Goal: Task Accomplishment & Management: Manage account settings

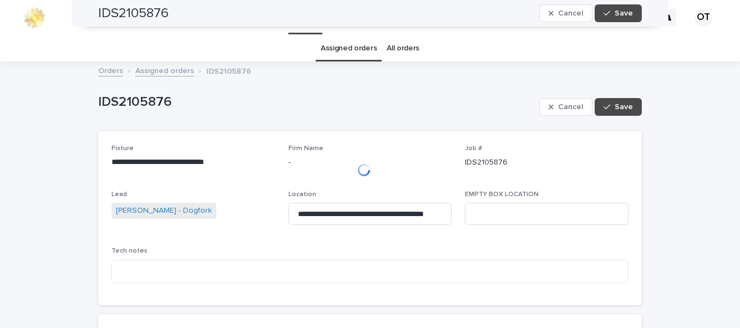
scroll to position [578, 0]
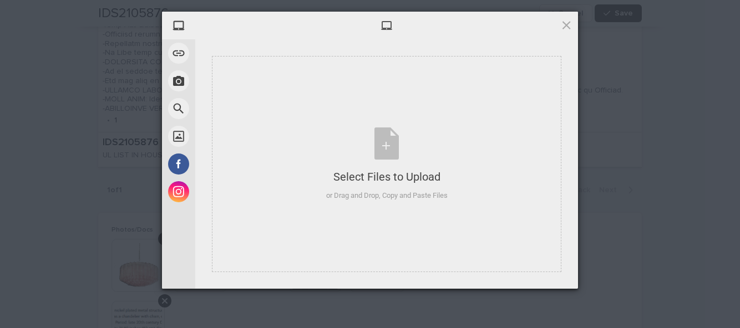
click at [322, 212] on div "Select Files to Upload or Drag and Drop, Copy and Paste Files" at bounding box center [386, 164] width 349 height 216
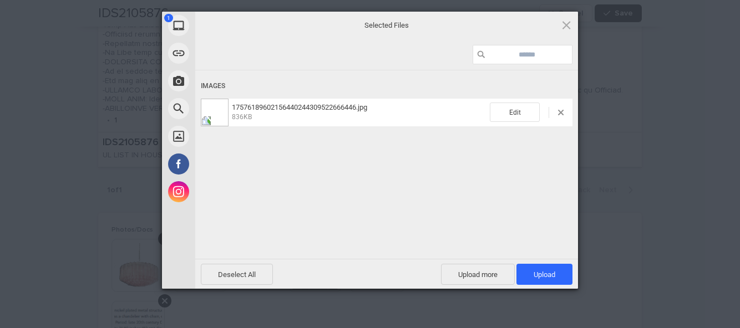
click at [553, 274] on span "Upload 1" at bounding box center [544, 275] width 22 height 8
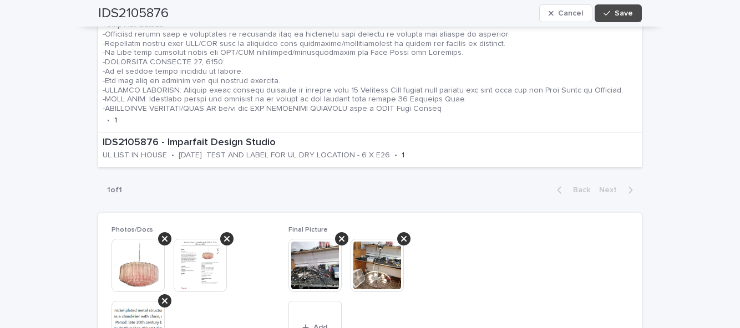
click at [663, 204] on div "**********" at bounding box center [370, 96] width 740 height 1223
click at [623, 10] on span "Save" at bounding box center [623, 13] width 18 height 8
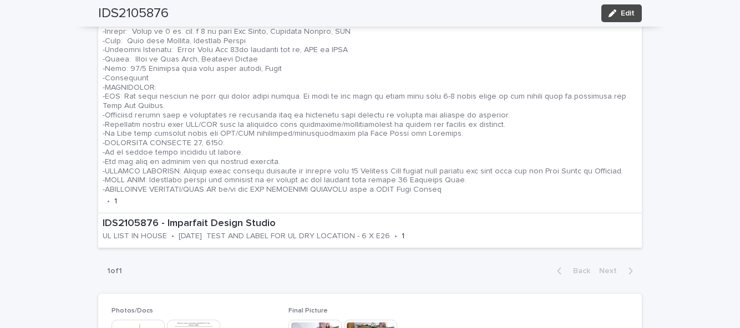
scroll to position [485, 0]
click at [618, 20] on button "Edit" at bounding box center [621, 13] width 40 height 18
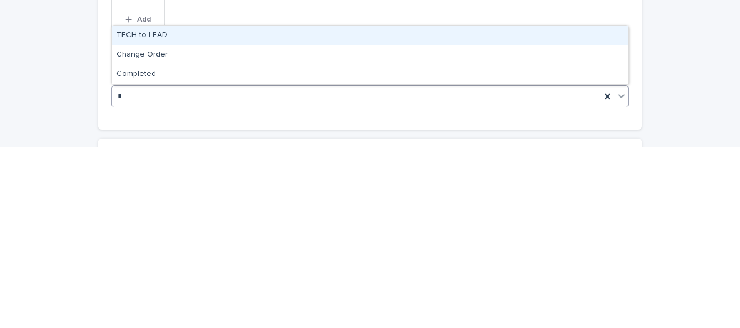
scroll to position [0, 0]
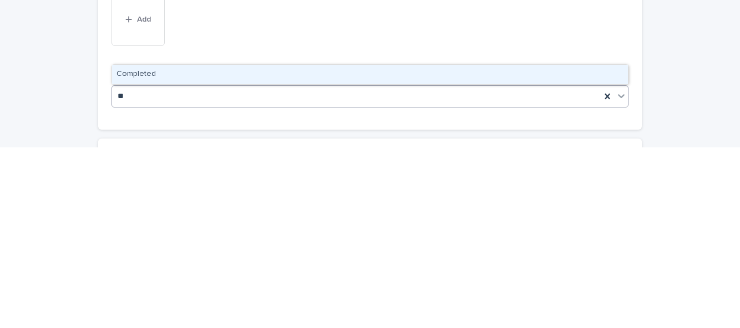
click at [404, 258] on div "Completed" at bounding box center [370, 255] width 516 height 19
type input "**"
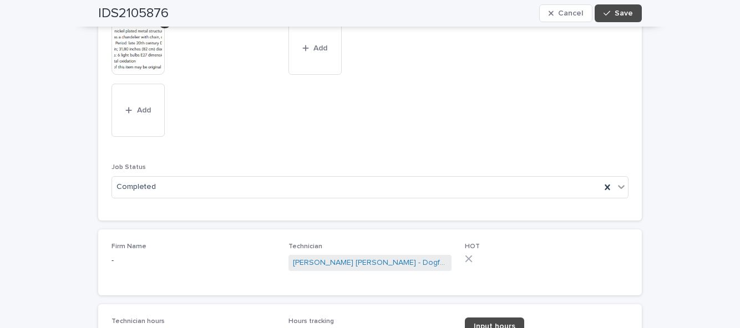
scroll to position [936, 0]
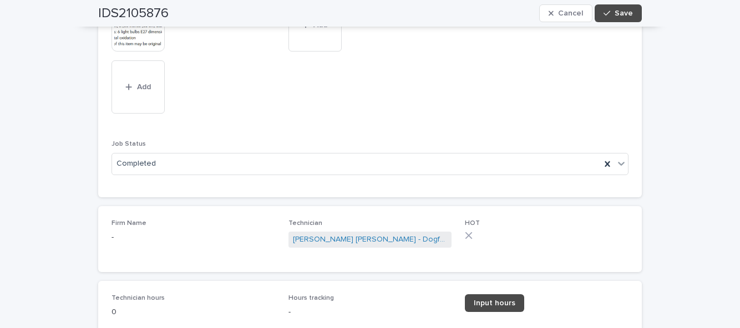
click at [495, 297] on link "Input hours" at bounding box center [494, 303] width 59 height 18
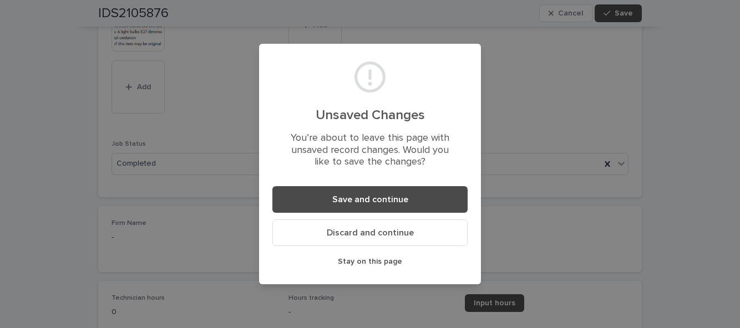
click at [406, 201] on span "Save and continue" at bounding box center [370, 199] width 76 height 9
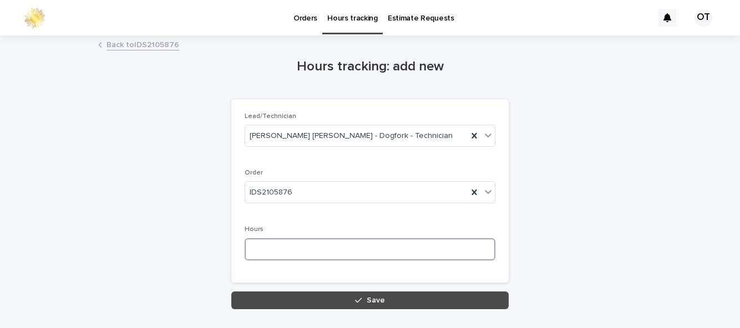
click at [325, 247] on input at bounding box center [370, 249] width 251 height 22
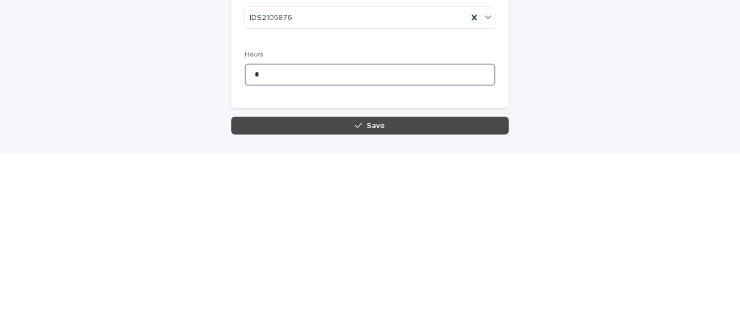
type input "*"
click at [404, 298] on button "Save" at bounding box center [369, 301] width 277 height 18
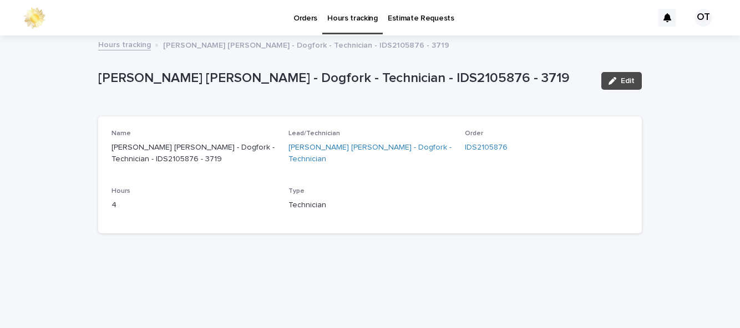
click at [313, 28] on link "Orders" at bounding box center [305, 17] width 34 height 34
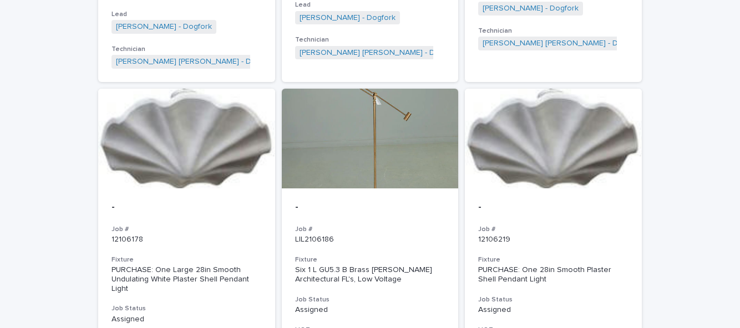
scroll to position [408, 0]
click at [576, 160] on div at bounding box center [553, 138] width 177 height 100
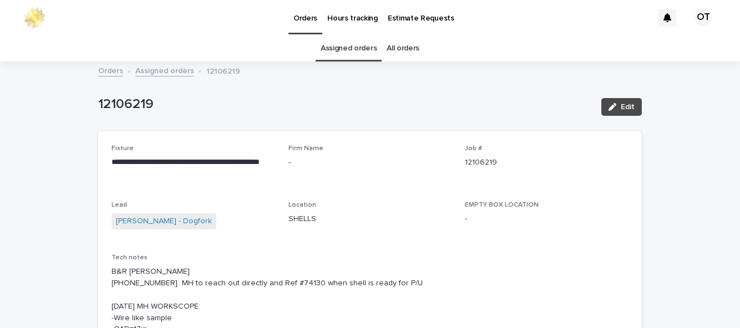
click at [409, 35] on link "All orders" at bounding box center [403, 48] width 33 height 26
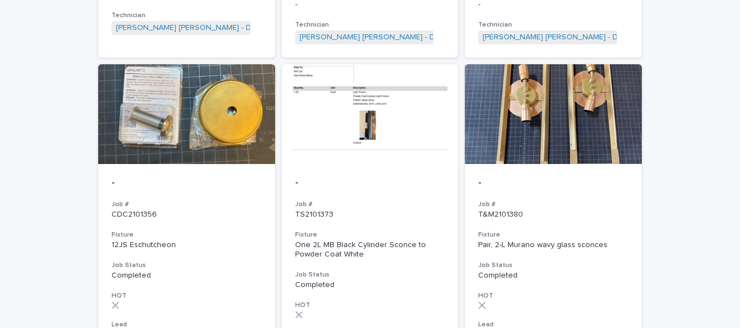
scroll to position [3897, 0]
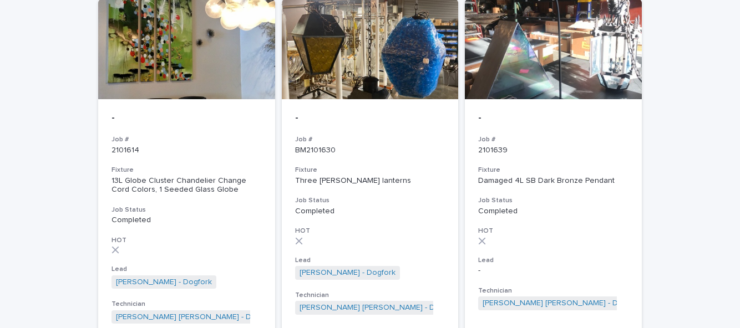
scroll to position [53, 0]
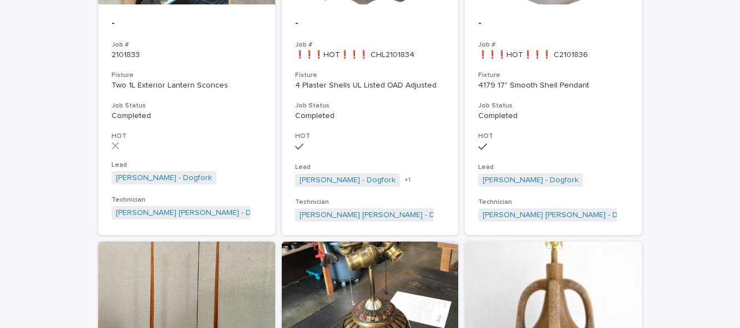
scroll to position [3880, 0]
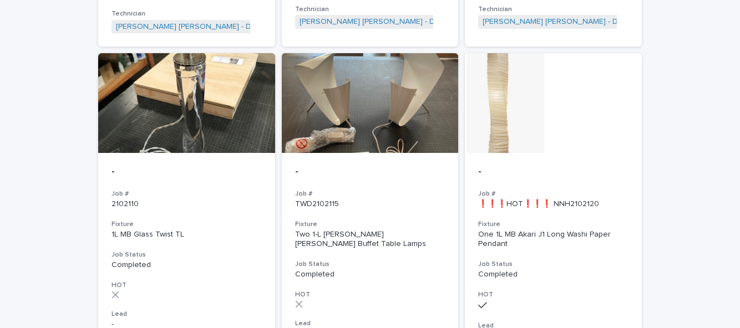
scroll to position [3902, 0]
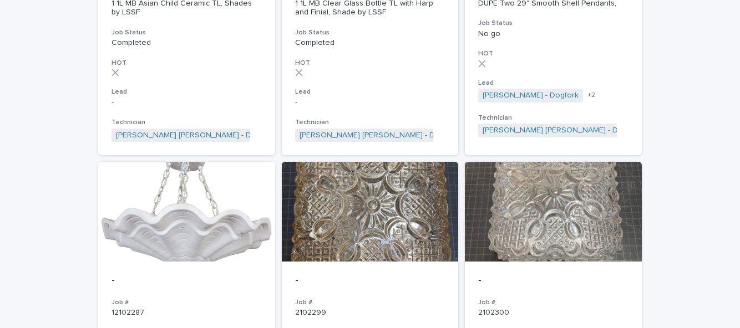
scroll to position [3056, 0]
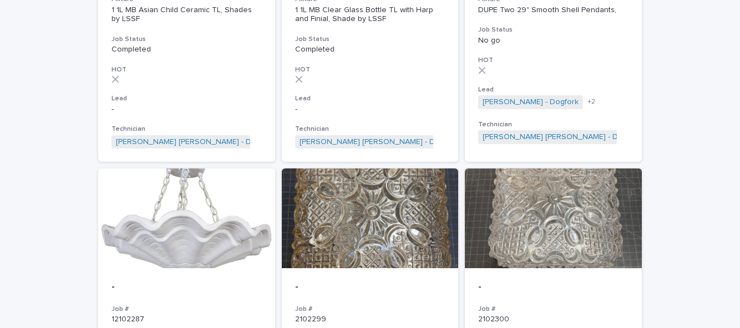
click at [136, 170] on div at bounding box center [186, 219] width 177 height 100
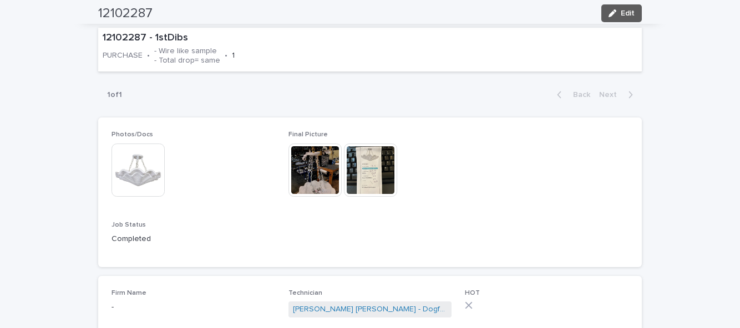
scroll to position [434, 0]
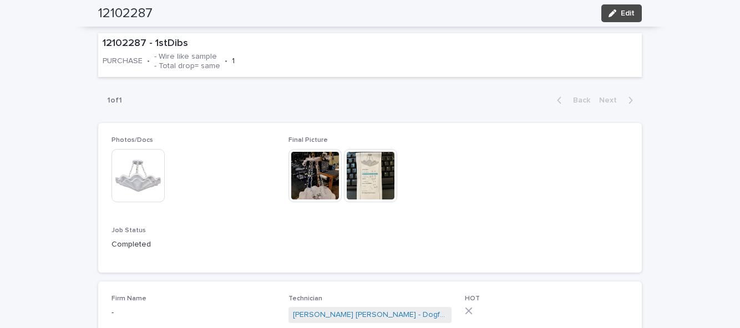
click at [311, 149] on img at bounding box center [314, 175] width 53 height 53
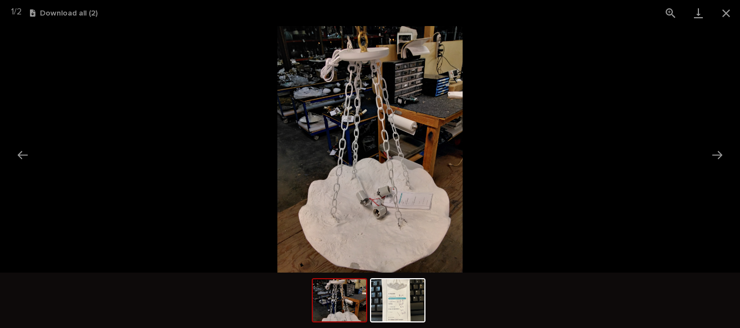
click at [731, 15] on button "Close gallery" at bounding box center [726, 13] width 28 height 26
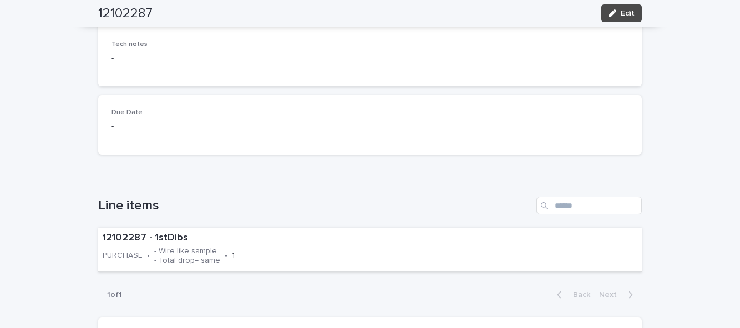
scroll to position [0, 0]
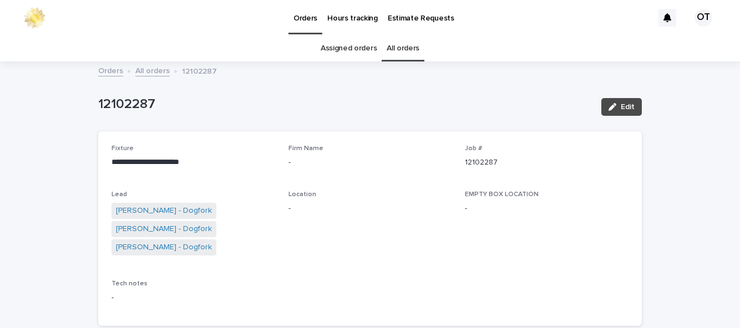
click at [359, 35] on link "Assigned orders" at bounding box center [349, 48] width 56 height 26
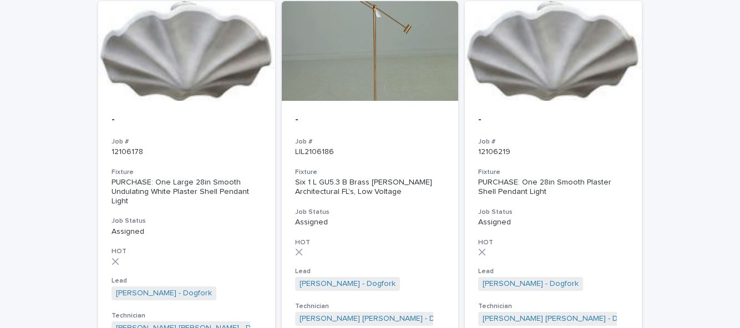
scroll to position [497, 0]
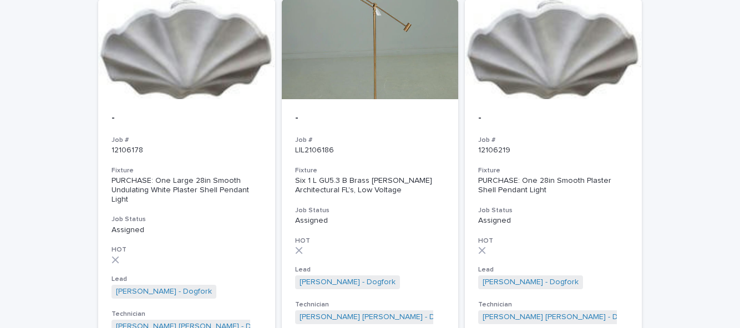
click at [583, 166] on h3 "Fixture" at bounding box center [553, 170] width 150 height 9
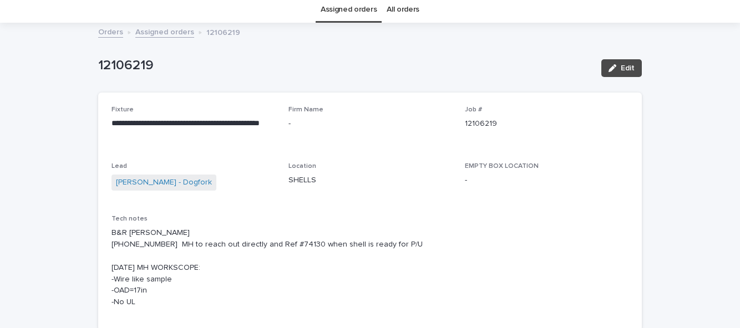
scroll to position [40, 0]
